Goal: Task Accomplishment & Management: Use online tool/utility

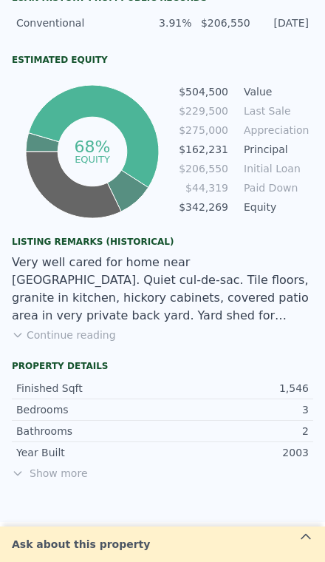
scroll to position [831, 0]
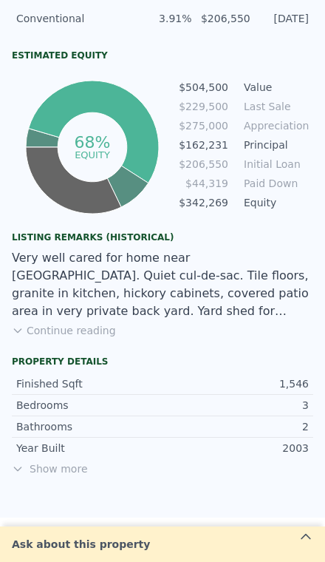
click at [55, 323] on button "Continue reading" at bounding box center [64, 330] width 104 height 15
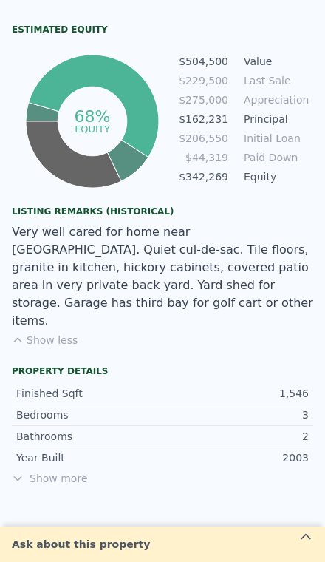
scroll to position [856, 0]
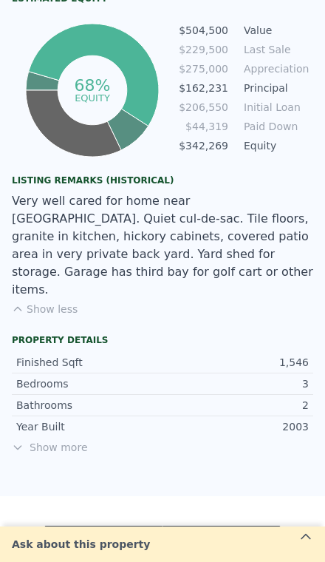
click at [49, 440] on span "Show more" at bounding box center [163, 447] width 302 height 15
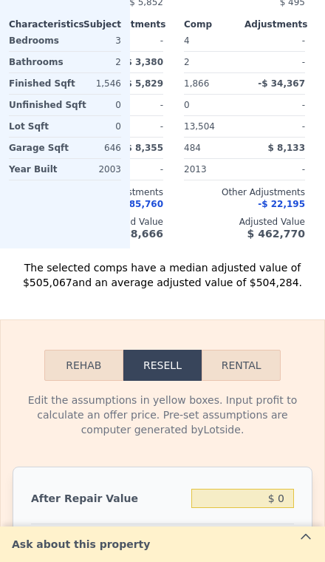
scroll to position [2367, 0]
click at [276, 489] on input "$ 0" at bounding box center [242, 498] width 103 height 19
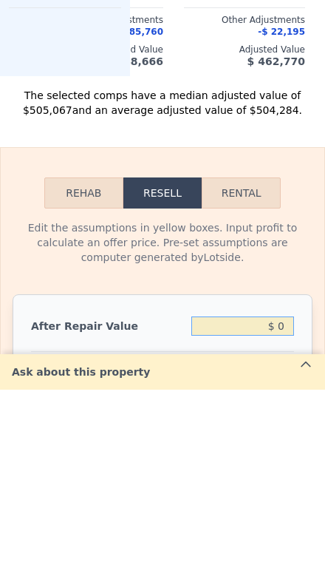
type input "$ 40"
type input "-$ 243,331"
type input "$ 470"
type input "-$ 242,933"
type input "$ 4,750"
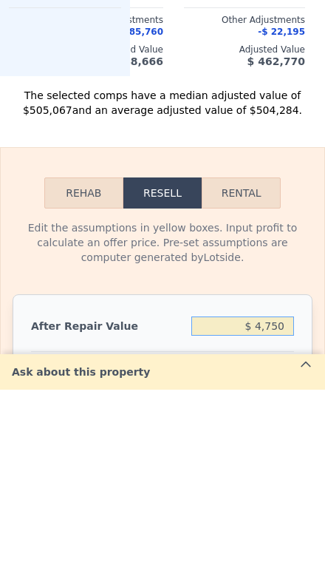
type input "-$ 238,963"
type input "$ 47,500"
type input "-$ 199,311"
type input "$ 475,000"
type input "$ 197,212"
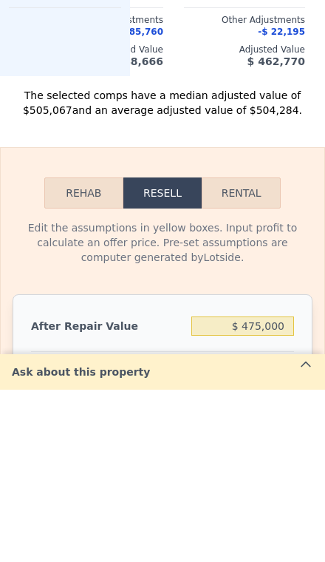
click at [291, 537] on input "4" at bounding box center [242, 546] width 103 height 19
type input "3"
type input "$ 199,453"
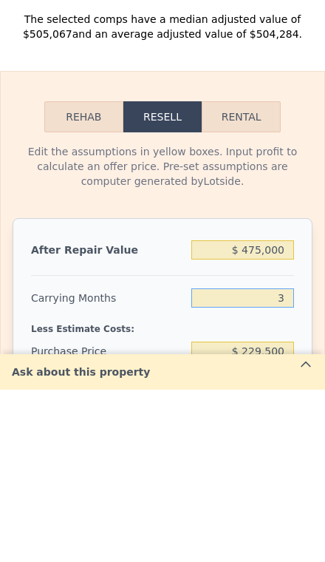
scroll to position [2442, 0]
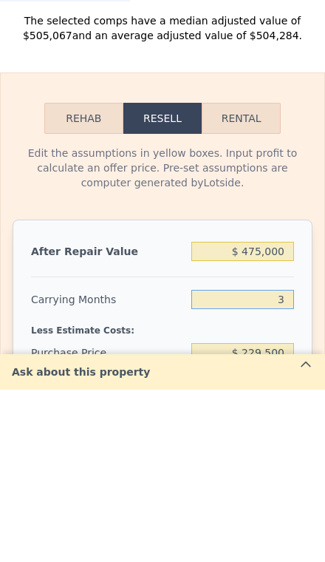
type input "3"
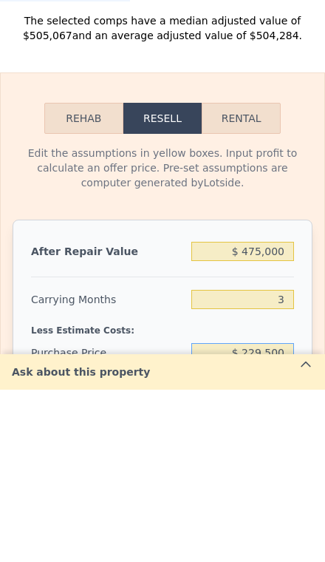
click at [285, 515] on input "$ 229,500" at bounding box center [242, 524] width 103 height 19
type input "$ 2"
type input "$ 330,000"
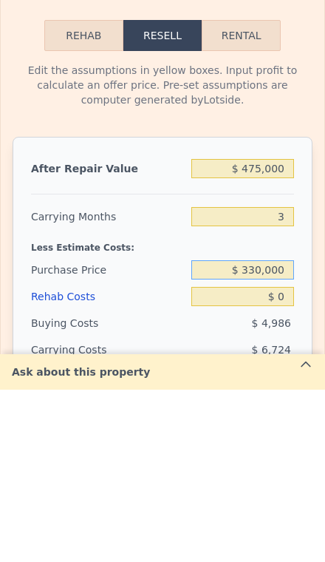
scroll to position [2526, 0]
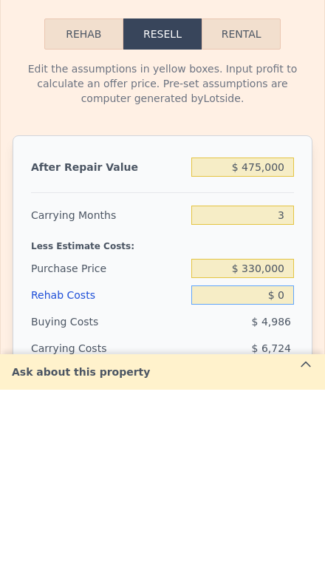
click at [290, 458] on input "$ 0" at bounding box center [242, 467] width 103 height 19
type input "$ 94,799"
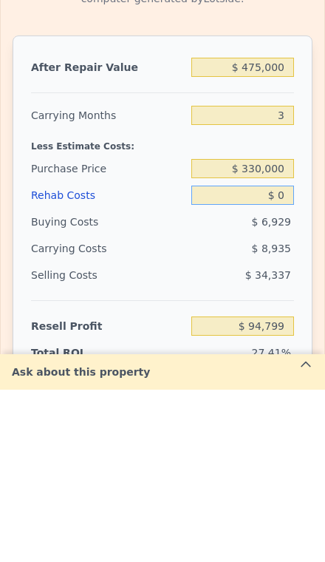
scroll to position [2627, 0]
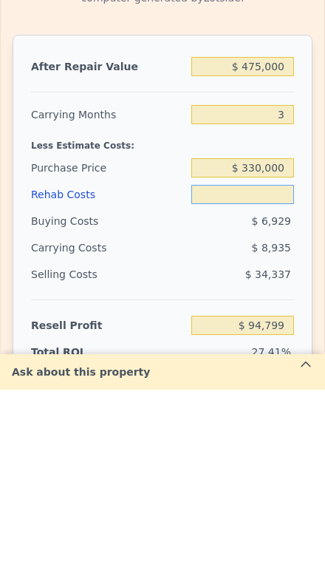
type input "$ 3"
type input "$ 94,796"
type input "$ 30"
type input "$ 94,769"
type input "$ 300"
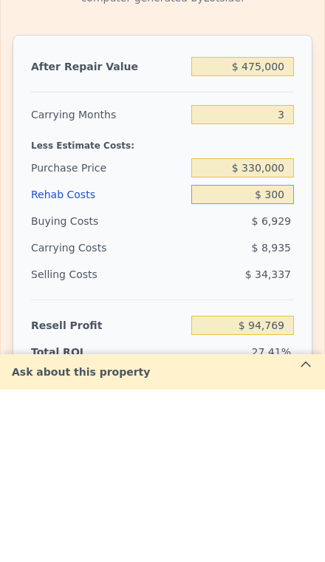
type input "$ 94,488"
type input "$ 3,000"
type input "$ 91,685"
type input "$ 30,000"
type input "$ 63,659"
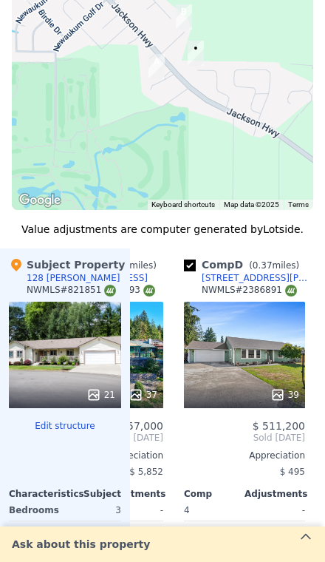
scroll to position [1897, 0]
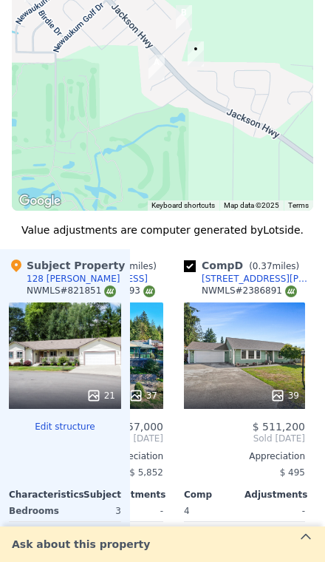
click at [56, 325] on div "21" at bounding box center [65, 355] width 112 height 106
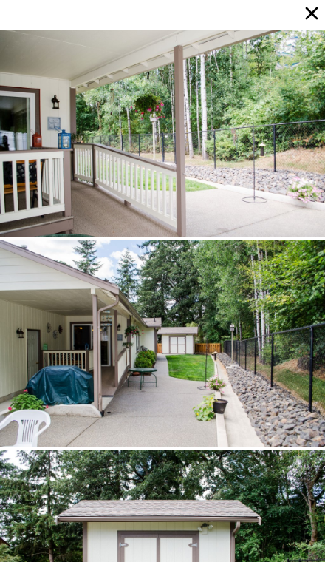
scroll to position [3578, 0]
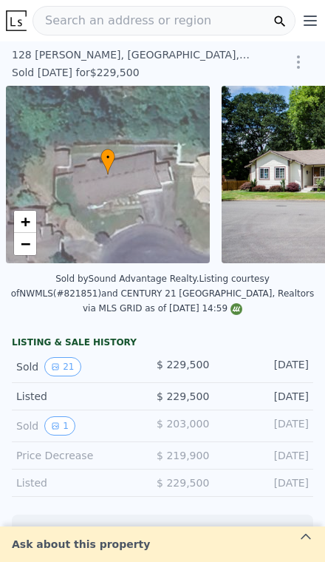
scroll to position [0, 6]
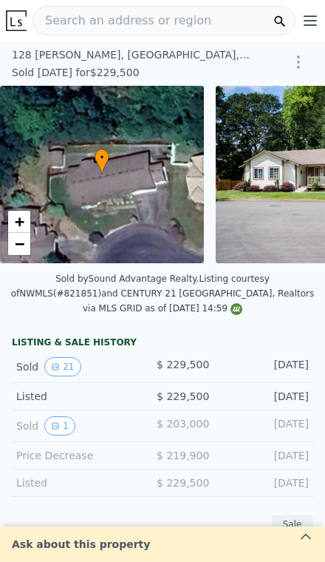
type input "-$ 243,368"
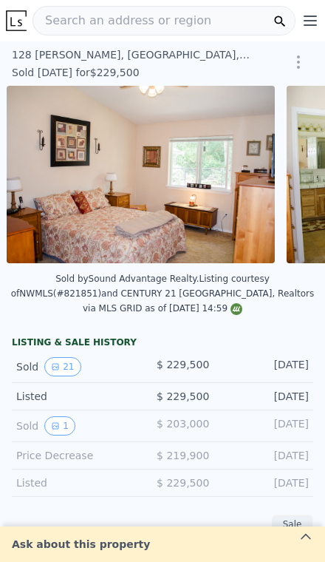
scroll to position [0, 2734]
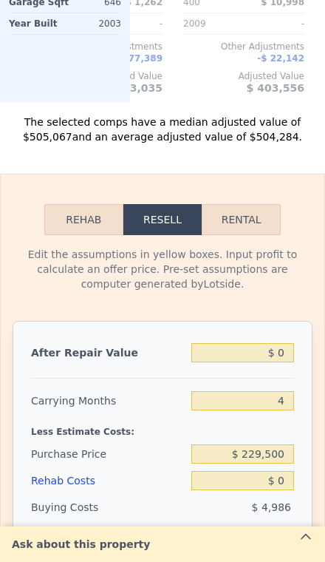
scroll to position [2215, 0]
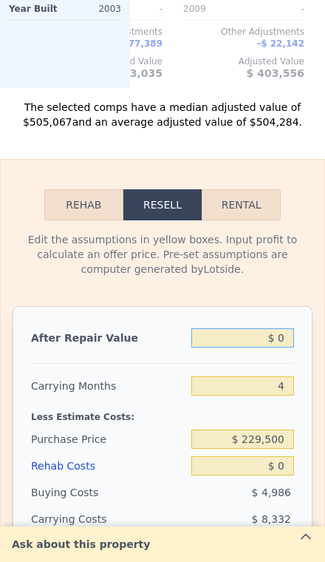
click at [283, 330] on input "$ 0" at bounding box center [242, 337] width 103 height 19
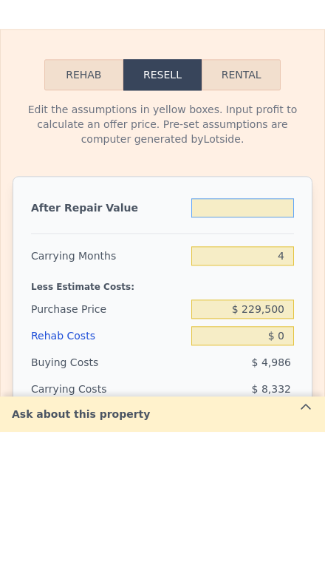
type input "$ 4"
type input "-$ 243,364"
type input "$ 47"
type input "-$ 243,324"
type input "$ 475"
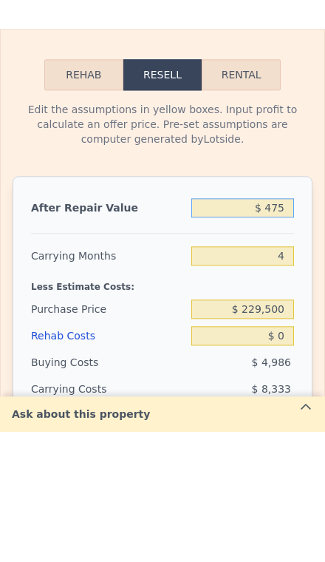
type input "-$ 242,928"
type input "$ 4,750"
type input "-$ 238,963"
type input "$ 47,500"
type input "-$ 199,311"
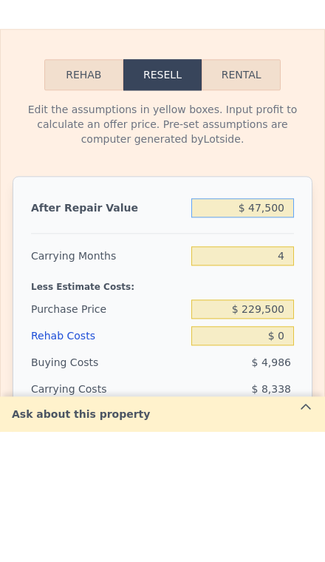
type input "$ 475,000"
type input "$ 197,212"
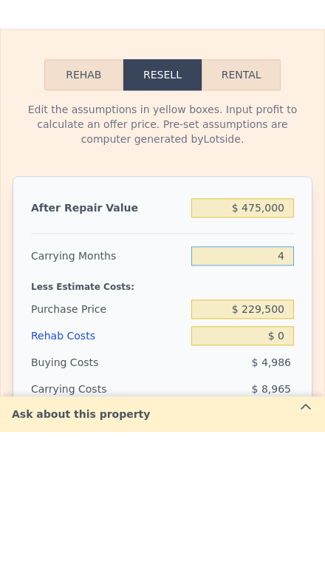
click at [288, 376] on input "4" at bounding box center [242, 385] width 103 height 19
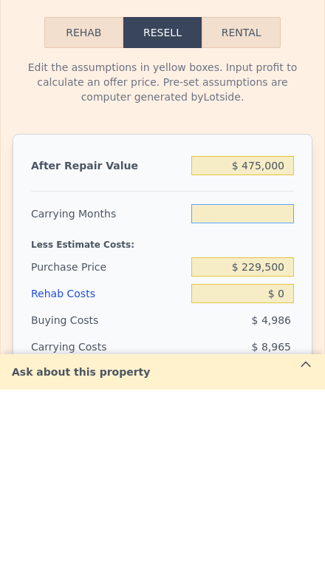
type input "3"
type input "$ 199,453"
type input "3"
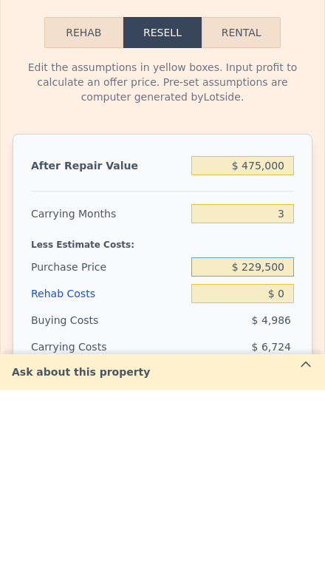
click at [286, 430] on input "$ 229,500" at bounding box center [242, 439] width 103 height 19
type input "$ 2"
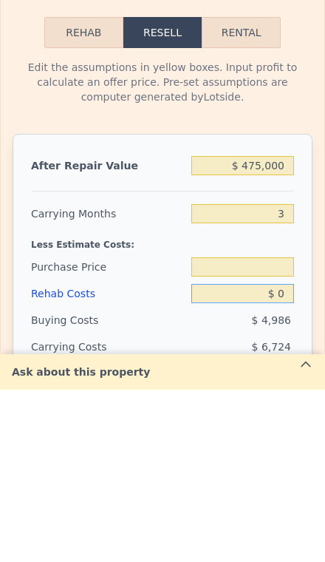
click at [281, 456] on input "$ 0" at bounding box center [242, 465] width 103 height 19
type input "$ 6"
type input "$ 229,500"
type input "$ 199,447"
type input "$ 60"
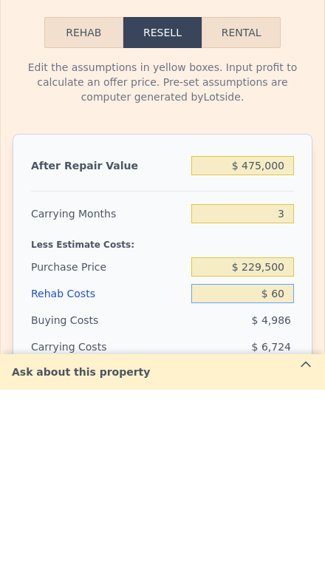
type input "$ 199,392"
type input "$ 600"
type input "$ 198,831"
type input "$ 6,000"
type input "$ 193,225"
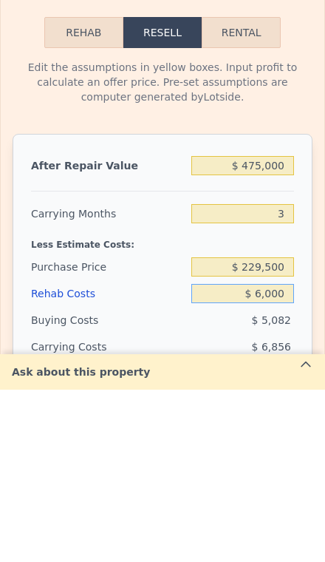
type input "$ 60,000"
type input "$ 137,173"
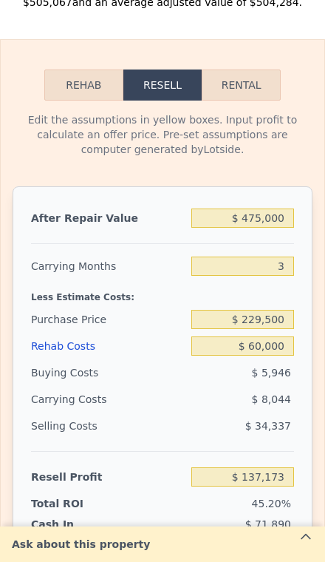
scroll to position [2334, 0]
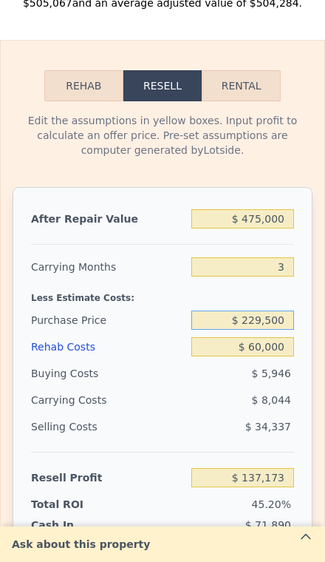
click at [285, 311] on input "$ 229,500" at bounding box center [242, 320] width 103 height 19
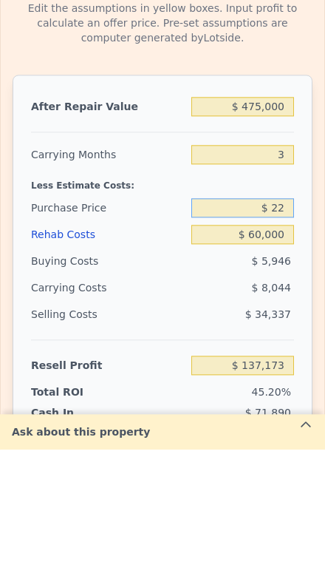
type input "$ 2"
type input "$ 350,000"
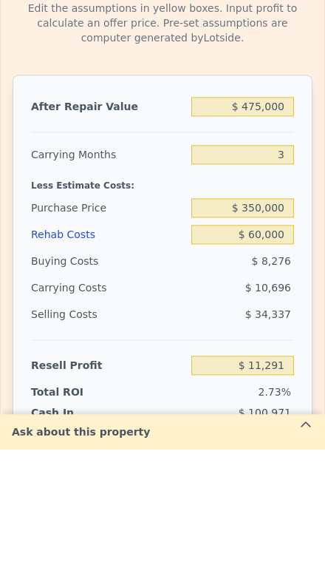
type input "$ 11,691"
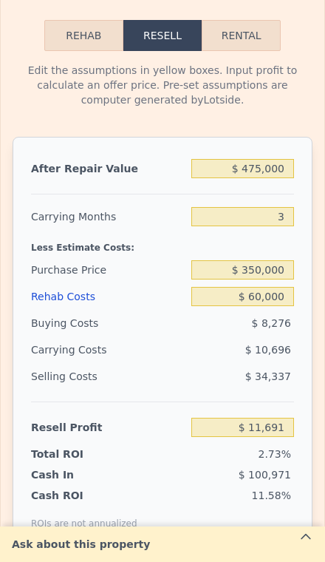
scroll to position [2382, 0]
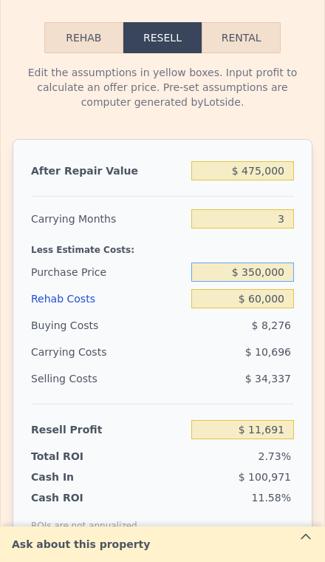
click at [277, 263] on input "$ 350,000" at bounding box center [242, 271] width 103 height 19
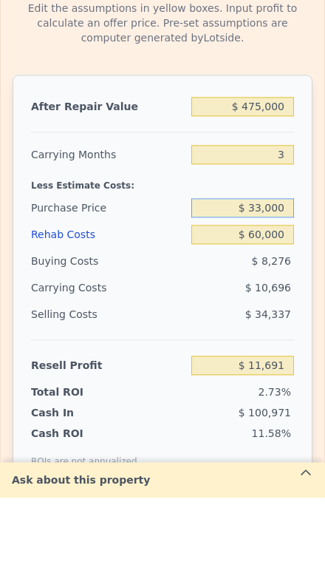
type input "$ 330,000"
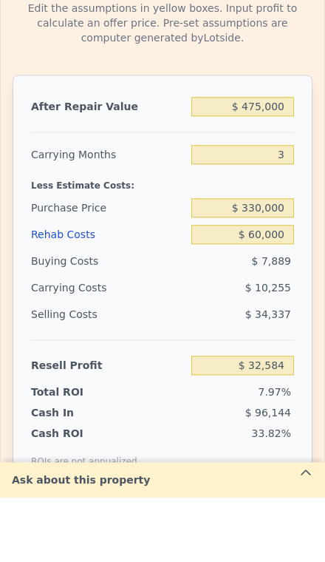
type input "$ 32,519"
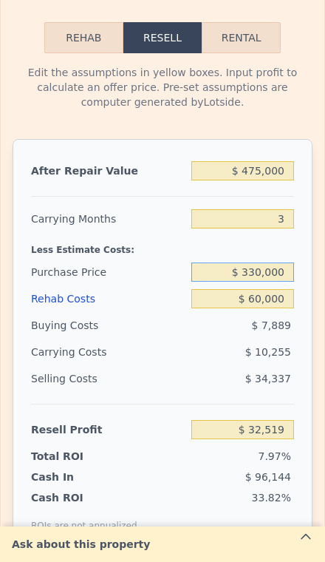
click at [282, 262] on input "$ 330,000" at bounding box center [242, 271] width 103 height 19
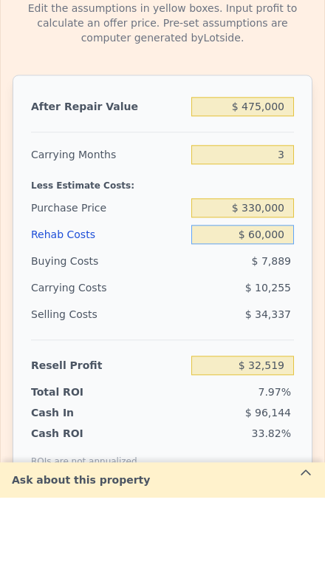
click at [284, 289] on input "$ 60,000" at bounding box center [242, 298] width 103 height 19
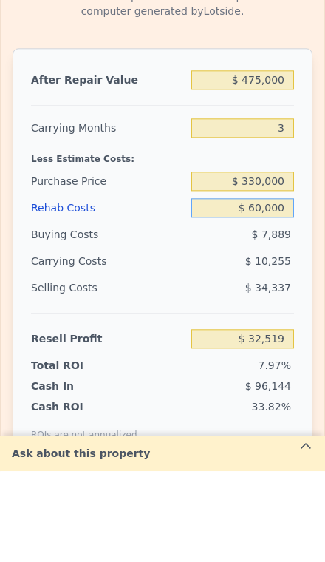
type input "$ 6,000"
type input "$ 88,571"
type input "$ 600"
type input "$ 94,177"
type input "$ 60"
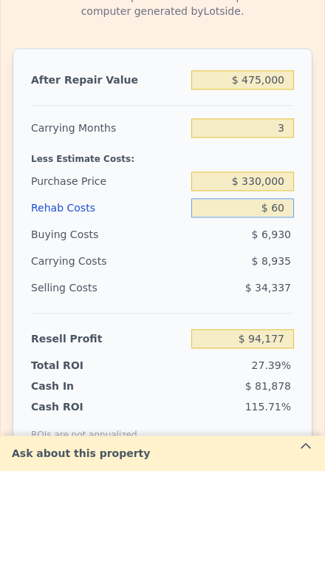
type input "$ 94,738"
type input "$ 6"
type input "$ 94,793"
type input "$ 50"
type input "$ 94,748"
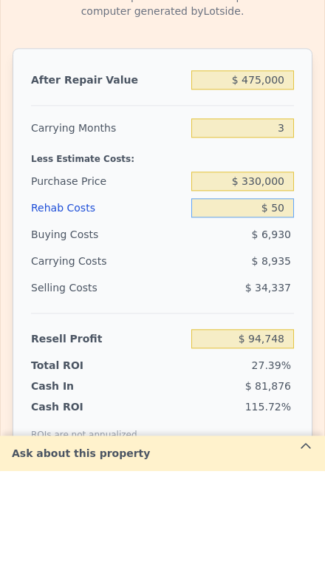
type input "$ 500"
type input "$ 94,279"
type input "$ 5,000"
type input "$ 89,608"
type input "$ 50,000"
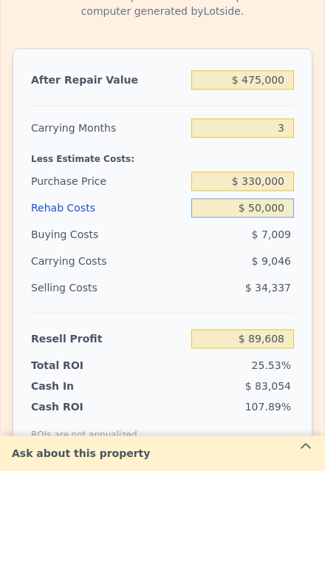
type input "$ 42,898"
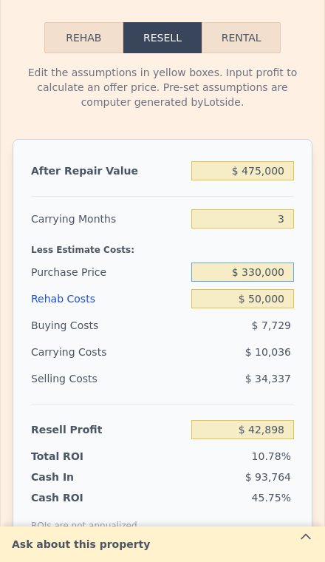
click at [282, 262] on input "$ 330,000" at bounding box center [242, 271] width 103 height 19
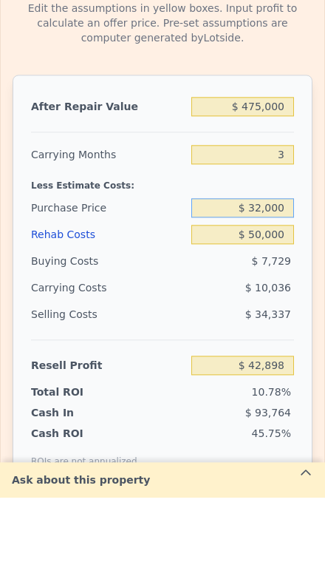
type input "$ 320,000"
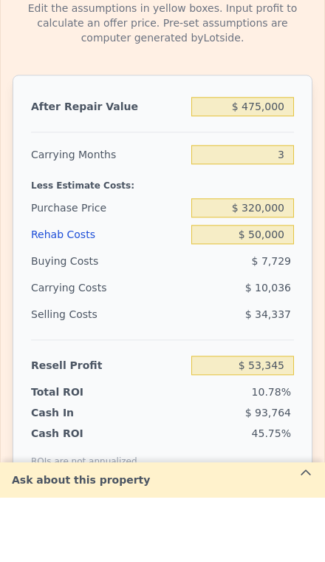
type input "$ 53,310"
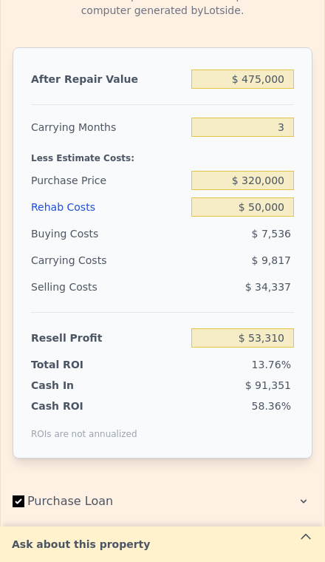
scroll to position [2431, 0]
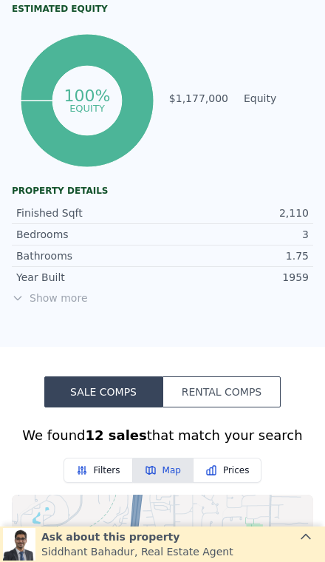
scroll to position [700, 0]
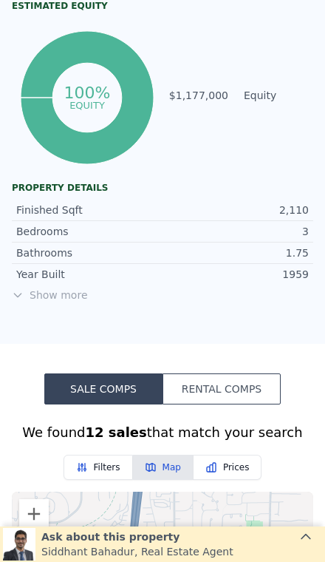
click at [67, 299] on span "Show more" at bounding box center [163, 295] width 302 height 15
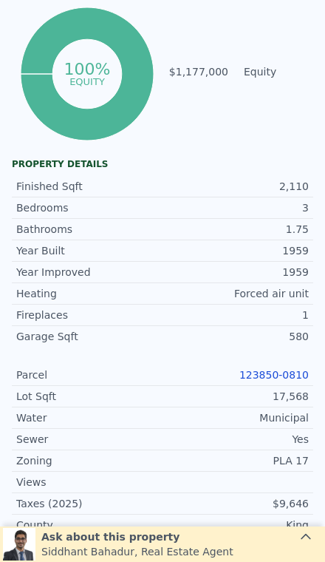
scroll to position [726, 0]
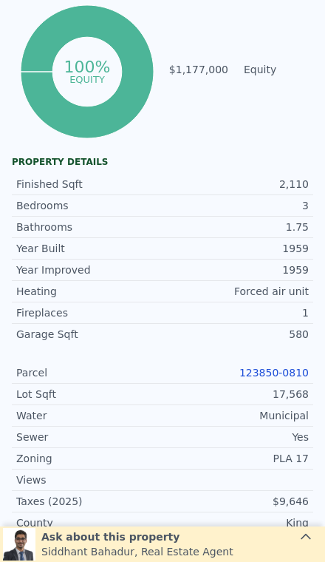
click at [251, 376] on link "123850-0810" at bounding box center [274, 373] width 69 height 12
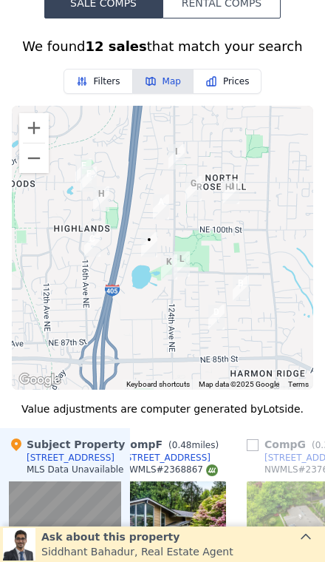
scroll to position [1400, 0]
click at [32, 116] on button "Zoom in" at bounding box center [34, 128] width 30 height 30
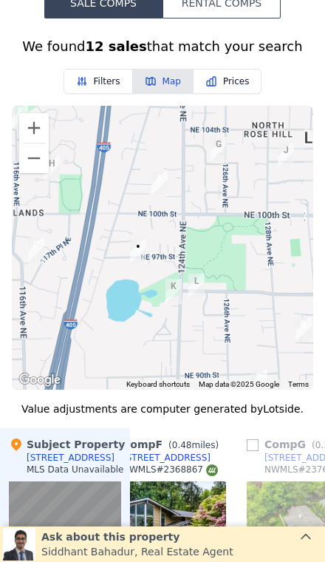
click at [26, 115] on img "11623 NE 103rd Pl" at bounding box center [29, 133] width 28 height 37
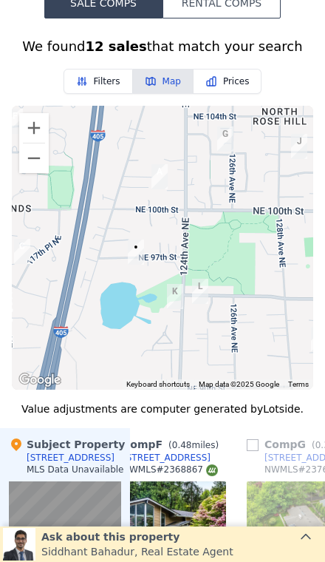
click at [25, 127] on button "Zoom in" at bounding box center [34, 128] width 30 height 30
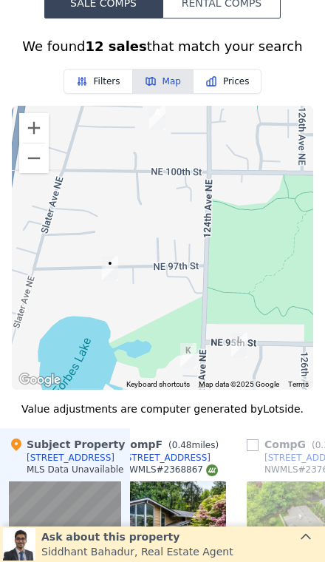
click at [35, 130] on button "Zoom in" at bounding box center [34, 128] width 30 height 30
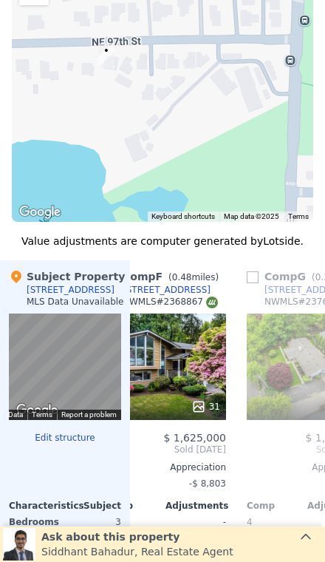
scroll to position [1414, 0]
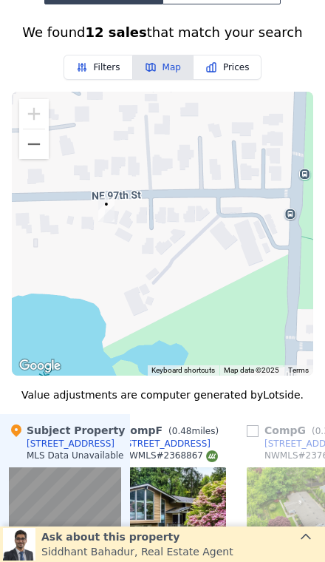
click at [34, 150] on button "Zoom out" at bounding box center [34, 144] width 30 height 30
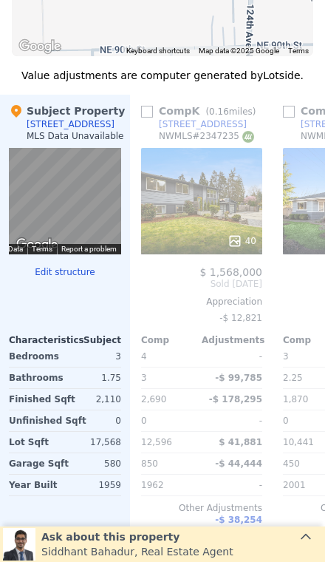
scroll to position [1733, 0]
click at [192, 172] on div "40" at bounding box center [201, 201] width 121 height 106
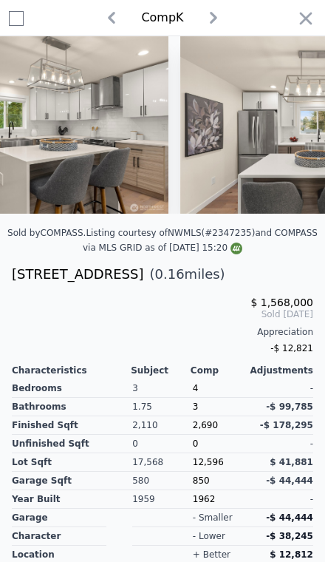
scroll to position [0, 2602]
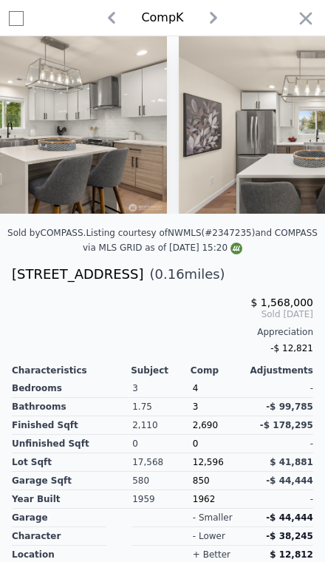
click at [308, 26] on icon "button" at bounding box center [306, 18] width 21 height 21
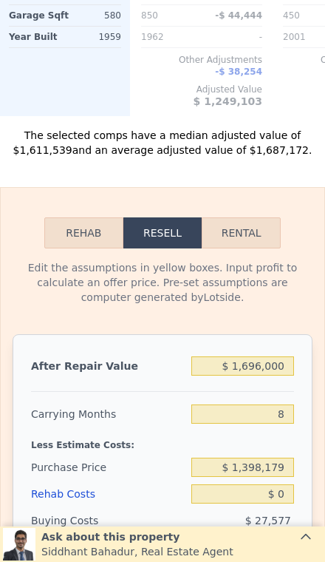
scroll to position [2208, 0]
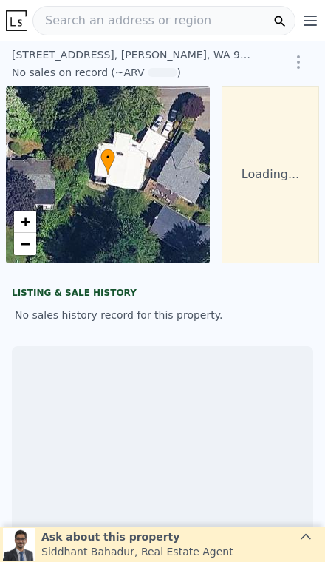
scroll to position [0, 106]
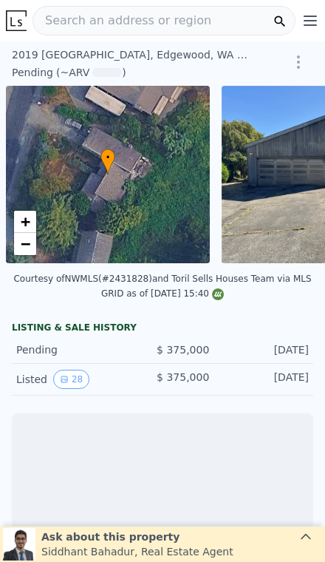
scroll to position [0, 6]
